Goal: Task Accomplishment & Management: Complete application form

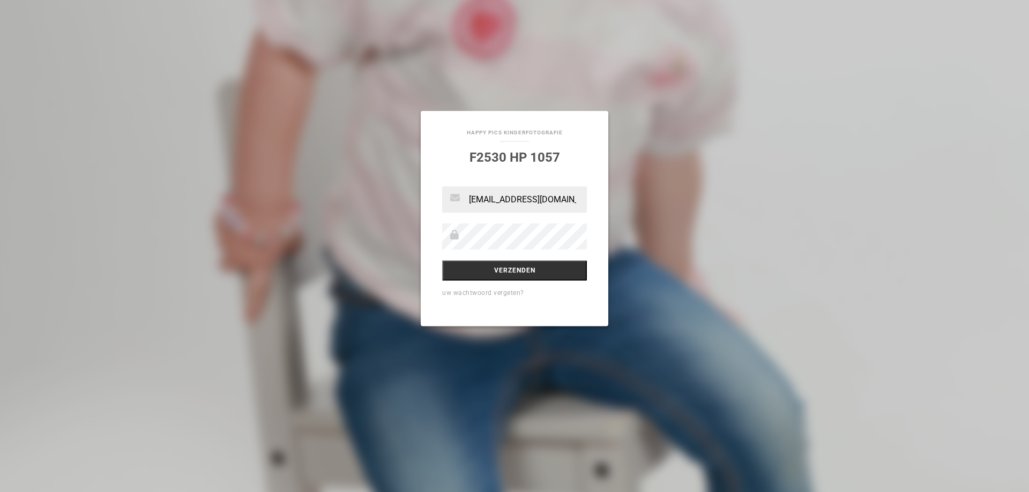
scroll to position [0, 1]
type input "[EMAIL_ADDRESS][DOMAIN_NAME]"
click at [504, 270] on input "Verzenden" at bounding box center [514, 270] width 145 height 20
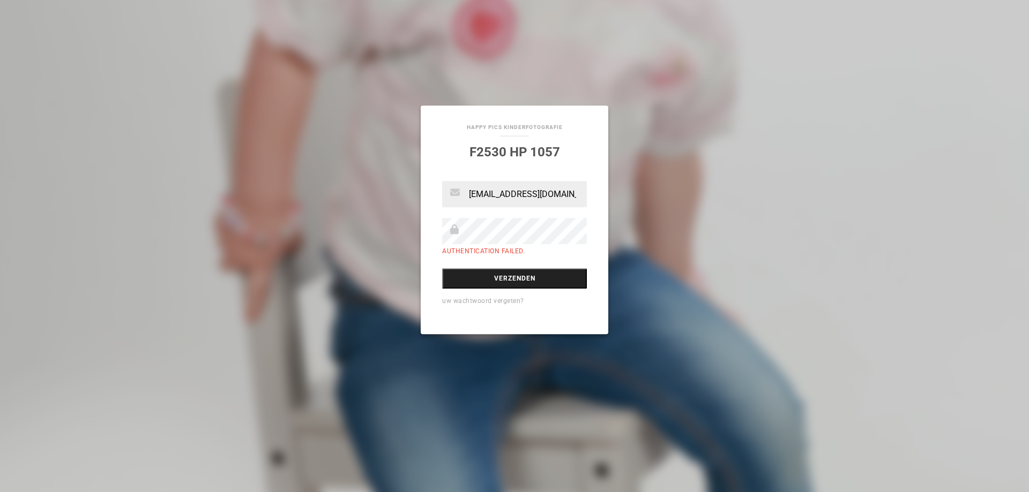
click at [510, 281] on input "Verzenden" at bounding box center [514, 278] width 145 height 20
